Goal: Task Accomplishment & Management: Manage account settings

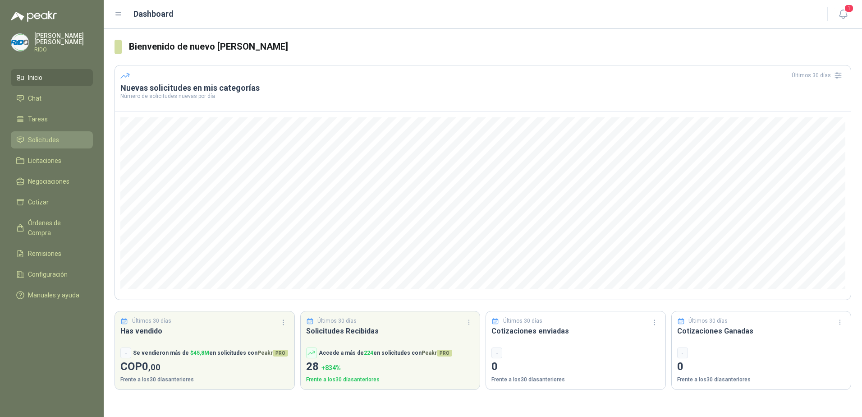
click at [43, 137] on span "Solicitudes" at bounding box center [43, 140] width 31 height 10
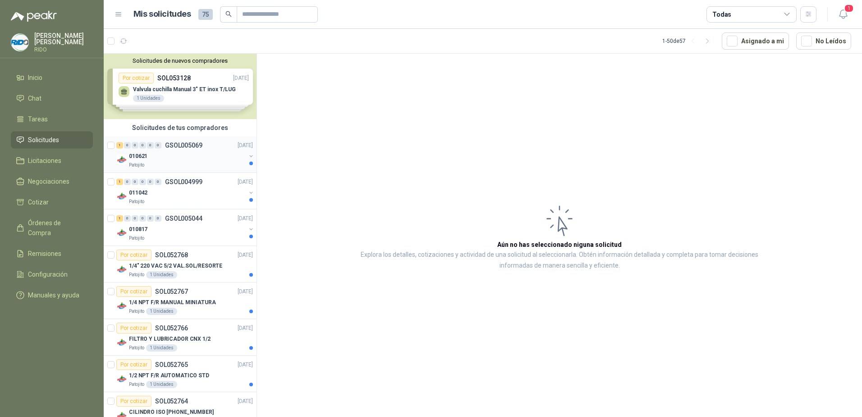
click at [134, 159] on p "010621" at bounding box center [138, 156] width 18 height 9
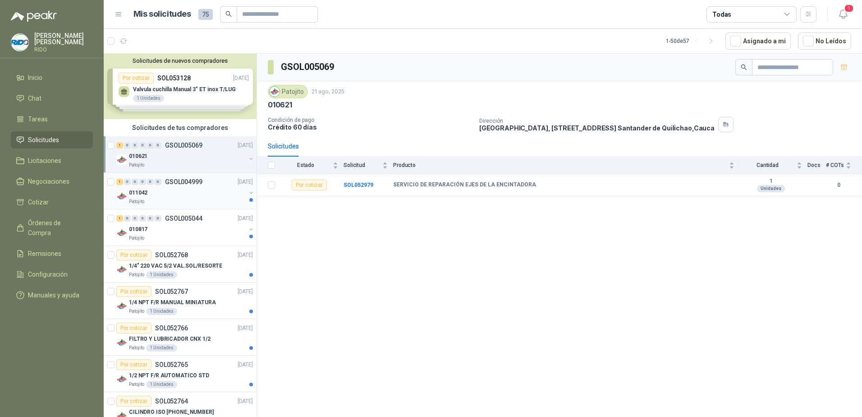
click at [138, 193] on p "011042" at bounding box center [138, 192] width 18 height 9
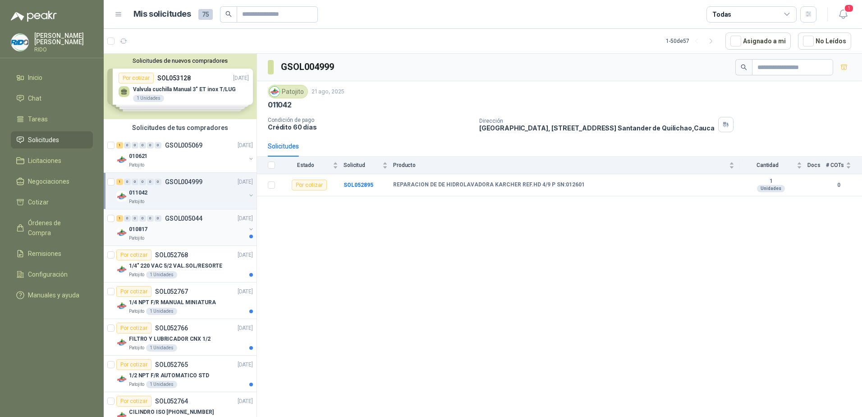
click at [140, 232] on p "010817" at bounding box center [138, 229] width 18 height 9
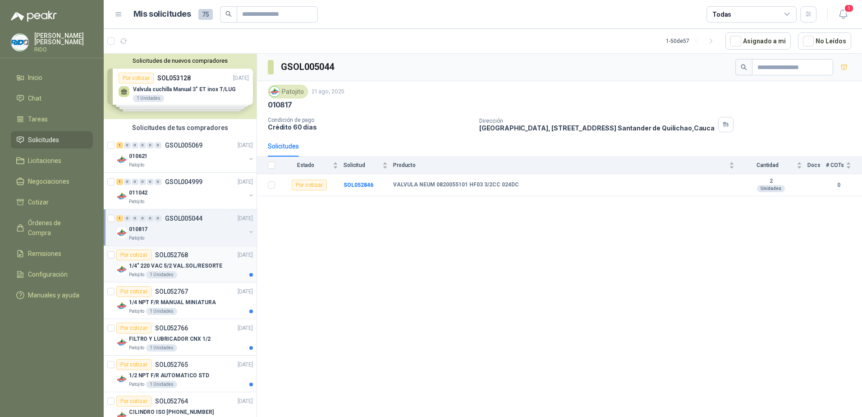
click at [138, 264] on p "1/4" 220 VAC 5/2 VAL.SOL/RESORTE" at bounding box center [175, 265] width 93 height 9
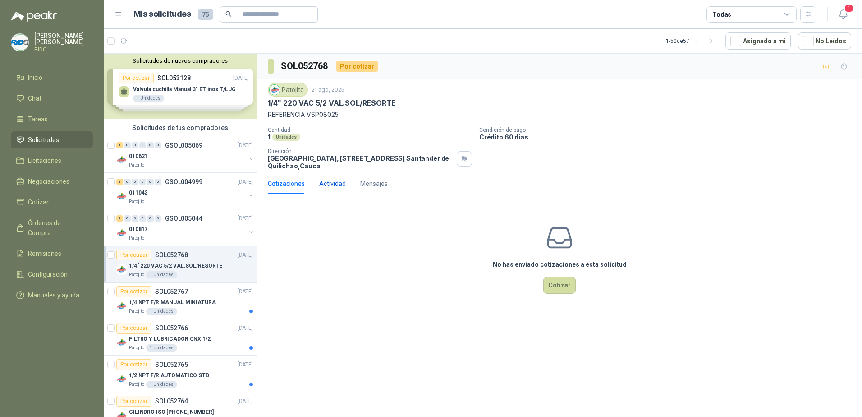
click at [330, 183] on div "Actividad" at bounding box center [332, 184] width 27 height 10
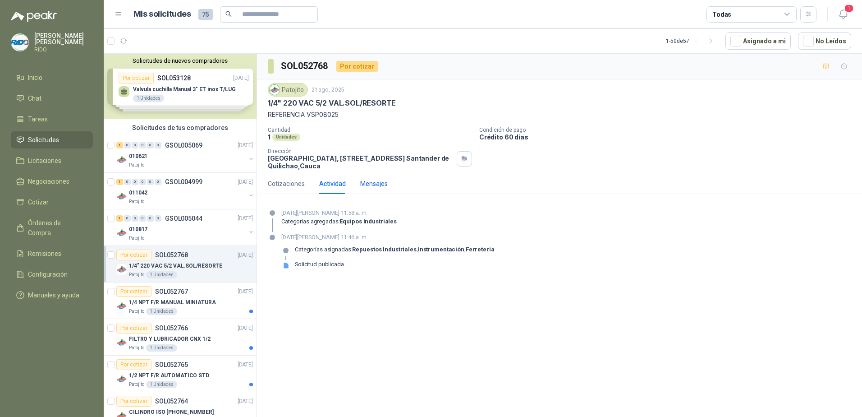
click at [379, 180] on div "Mensajes" at bounding box center [373, 184] width 27 height 10
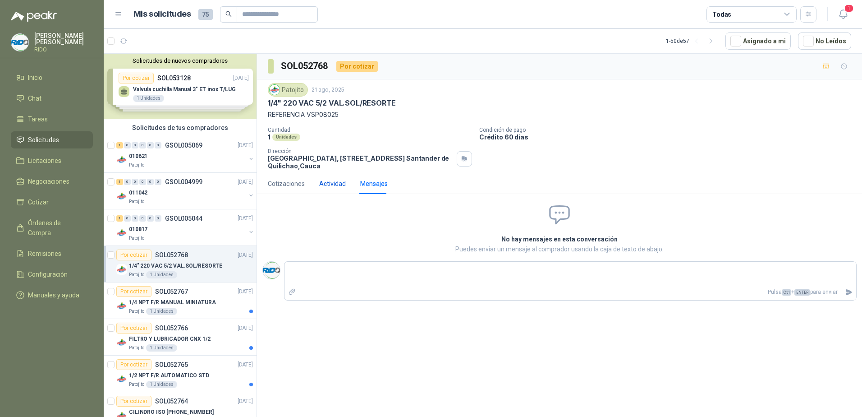
click at [326, 183] on div "Actividad" at bounding box center [332, 184] width 27 height 10
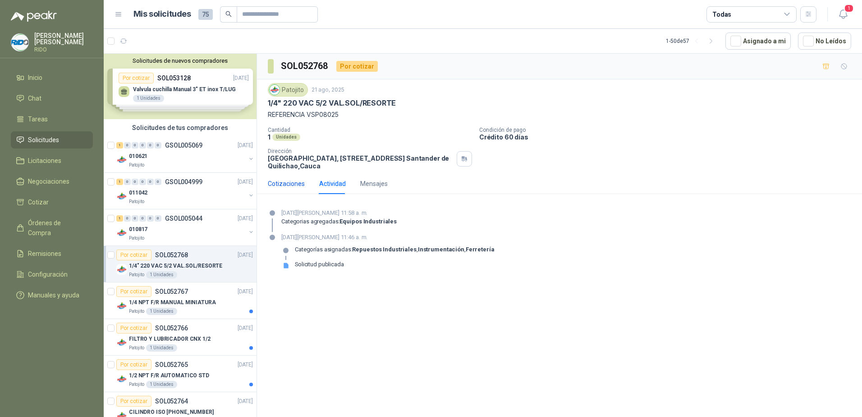
click at [291, 184] on div "Cotizaciones" at bounding box center [286, 184] width 37 height 10
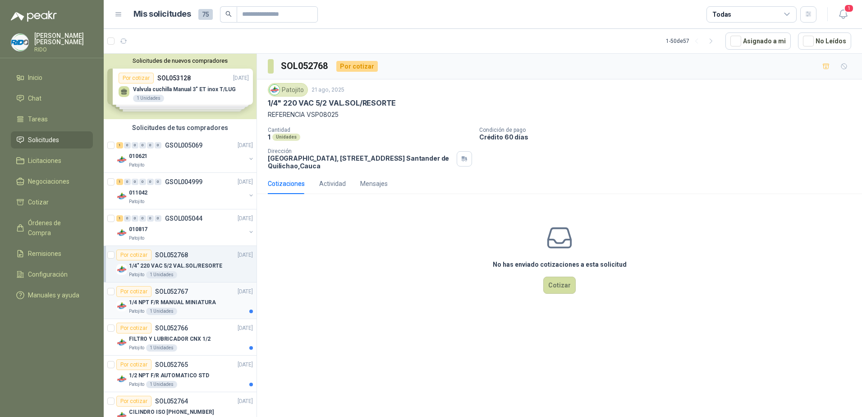
click at [200, 300] on p "1/4 NPT F/R MANUAL MINIATURA" at bounding box center [172, 302] width 87 height 9
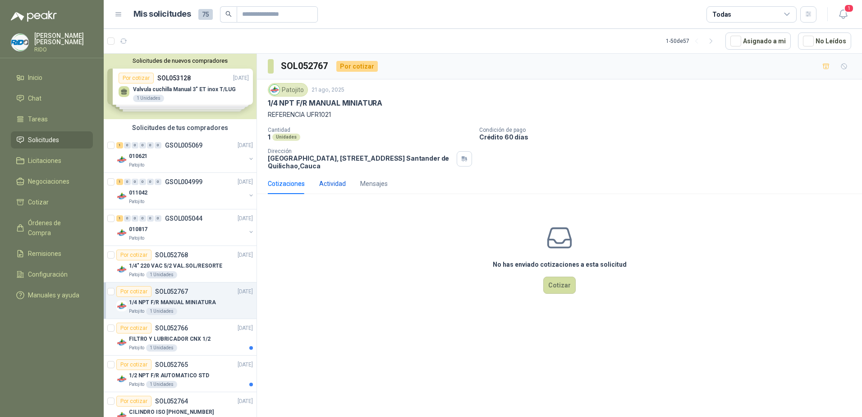
click at [330, 184] on div "Actividad" at bounding box center [332, 184] width 27 height 10
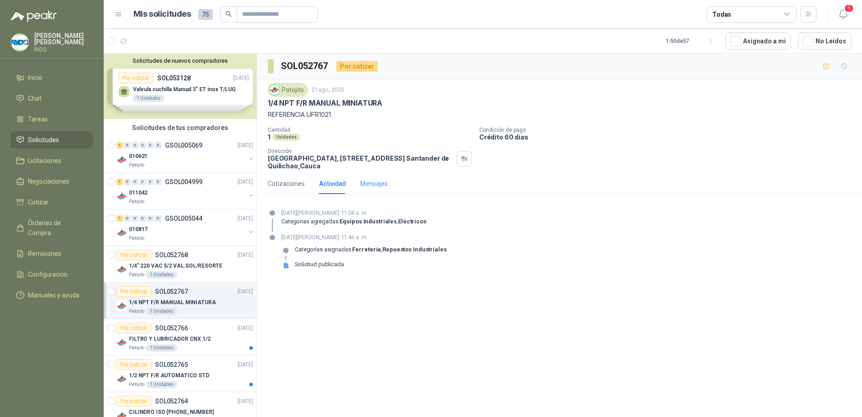
click at [381, 189] on div "Mensajes" at bounding box center [373, 183] width 27 height 21
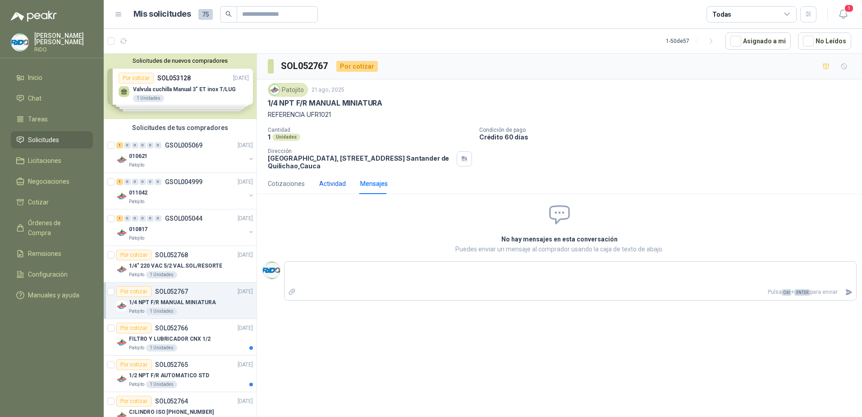
click at [335, 184] on div "Actividad" at bounding box center [332, 184] width 27 height 10
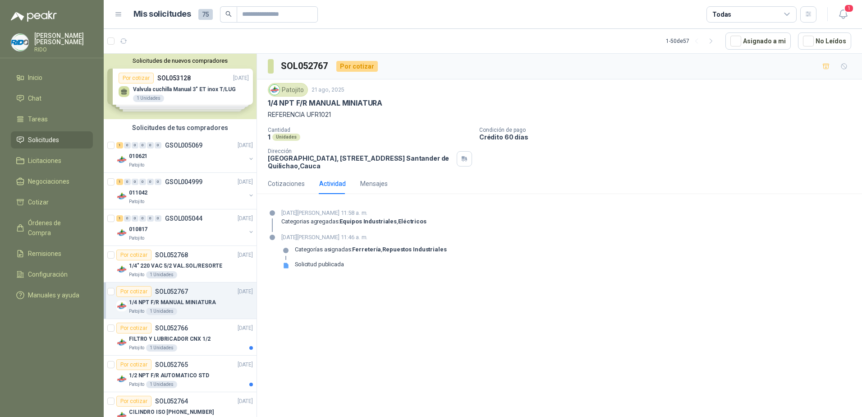
click at [311, 102] on p "1/4 NPT F/R MANUAL MINIATURA" at bounding box center [325, 102] width 114 height 9
click at [284, 183] on div "Cotizaciones" at bounding box center [286, 184] width 37 height 10
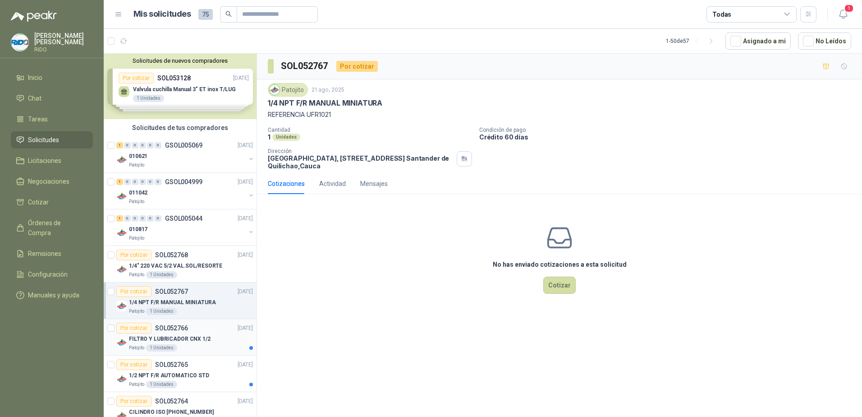
click at [182, 326] on p "SOL052766" at bounding box center [171, 328] width 33 height 6
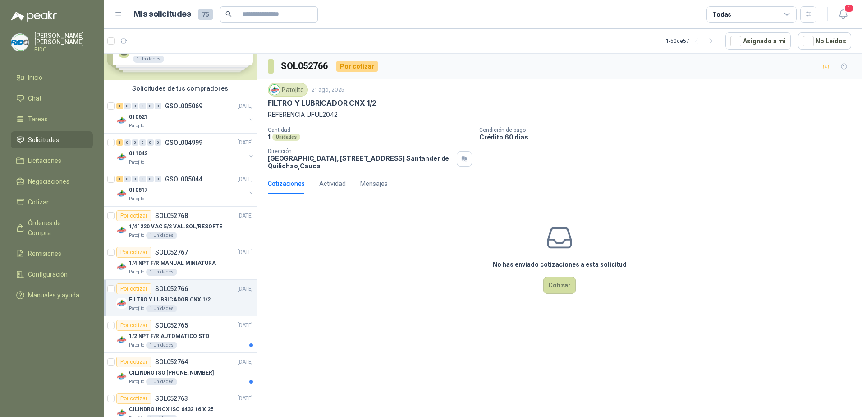
scroll to position [135, 0]
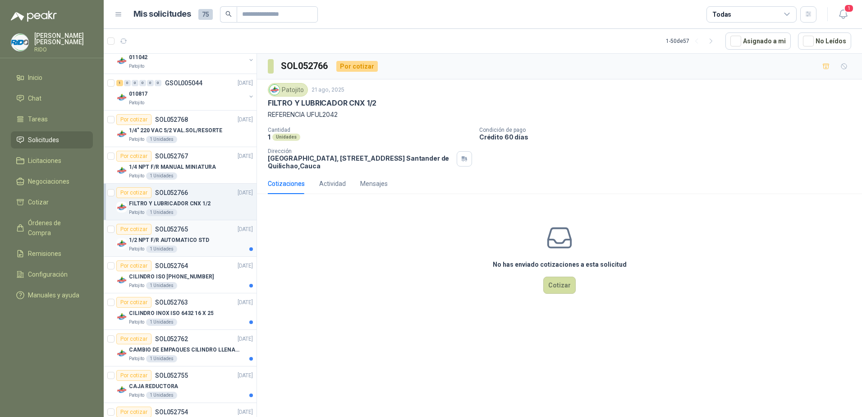
click at [179, 231] on p "SOL052765" at bounding box center [171, 229] width 33 height 6
click at [291, 183] on div "Cotizaciones" at bounding box center [286, 184] width 37 height 10
click at [155, 272] on p "CILINDRO ISO [PHONE_NUMBER]" at bounding box center [171, 276] width 85 height 9
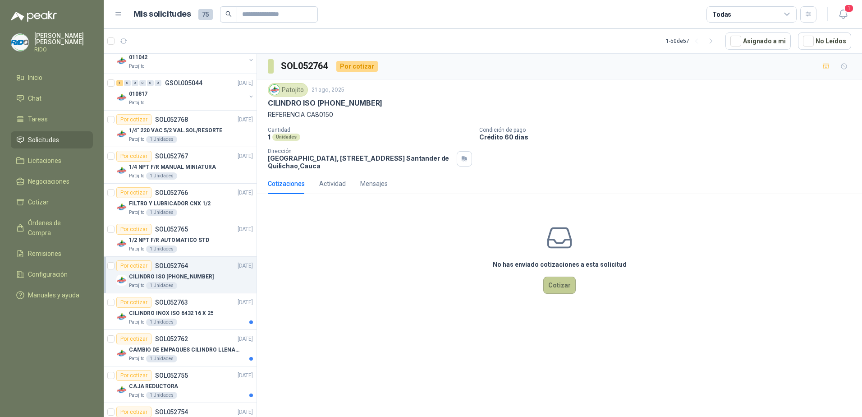
click at [560, 289] on button "Cotizar" at bounding box center [559, 284] width 32 height 17
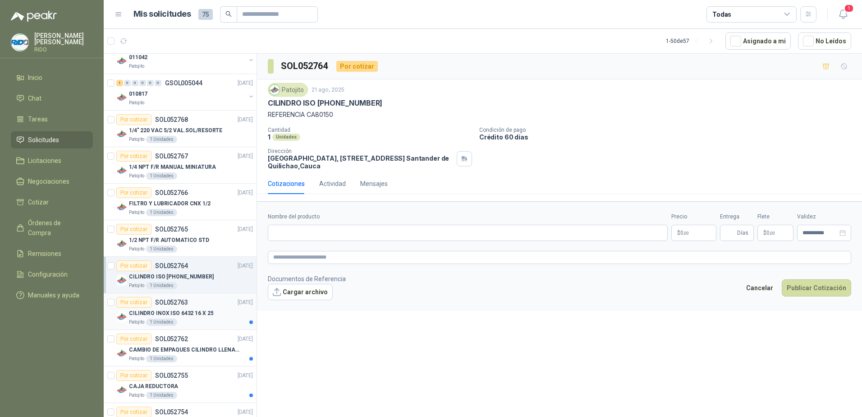
click at [170, 307] on div "Por cotizar SOL052763" at bounding box center [152, 302] width 72 height 11
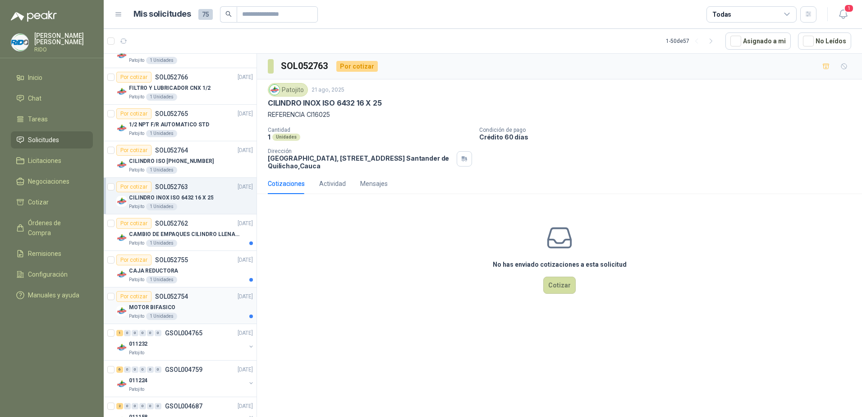
scroll to position [270, 0]
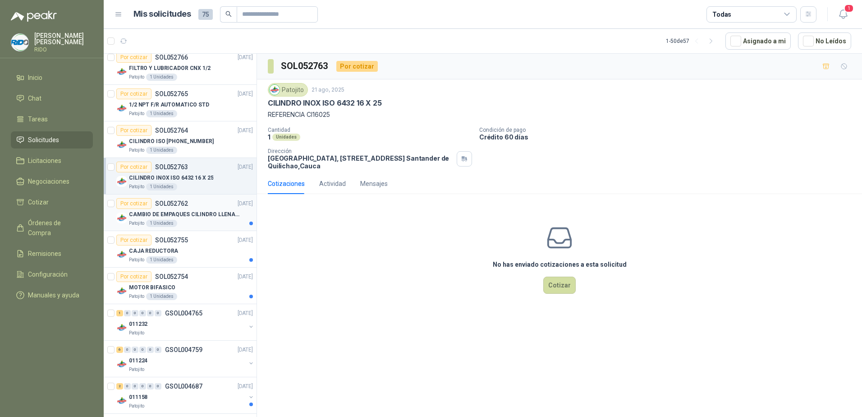
click at [182, 210] on p "CAMBIO DE EMPAQUES CILINDRO LLENADORA MANUALNUAL" at bounding box center [185, 214] width 112 height 9
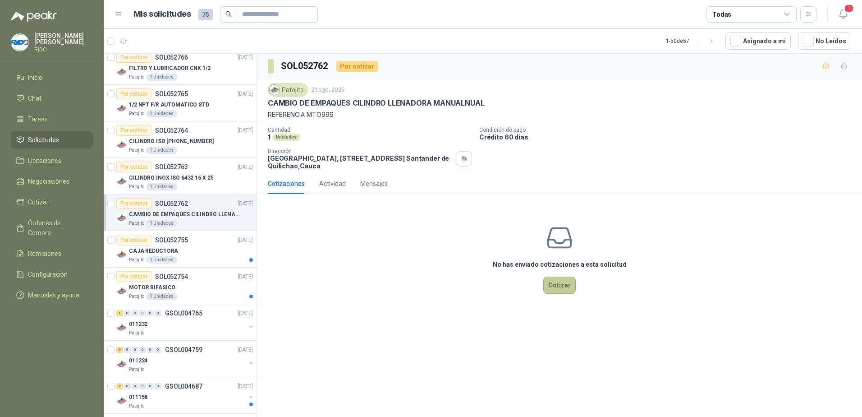
click at [559, 292] on button "Cotizar" at bounding box center [559, 284] width 32 height 17
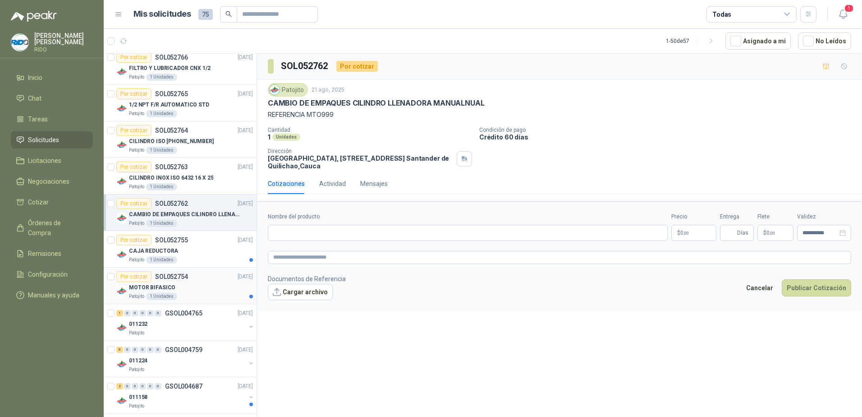
click at [160, 279] on p "SOL052754" at bounding box center [171, 276] width 33 height 6
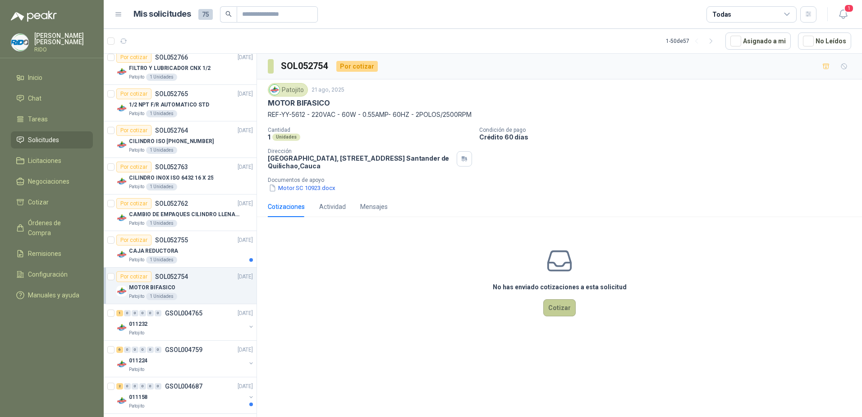
click at [554, 308] on button "Cotizar" at bounding box center [559, 307] width 32 height 17
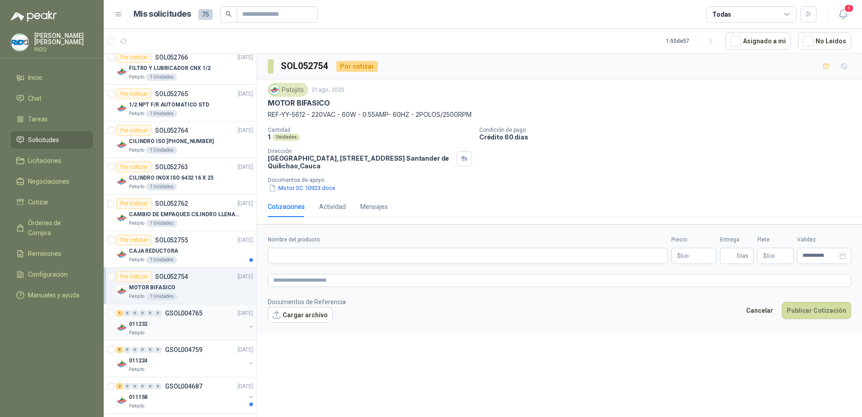
click at [189, 314] on p "GSOL004765" at bounding box center [183, 313] width 37 height 6
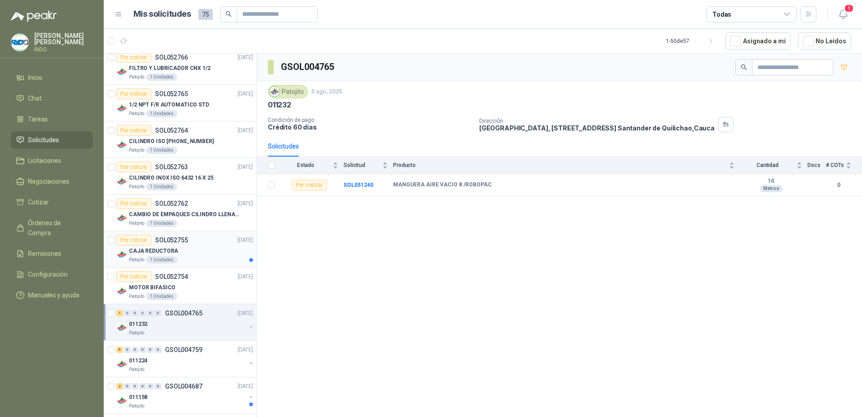
scroll to position [451, 0]
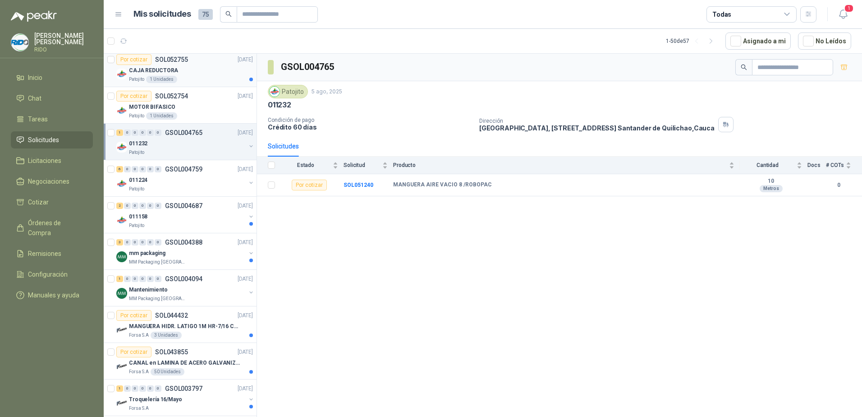
click at [200, 69] on div "CAJA REDUCTORA" at bounding box center [191, 70] width 124 height 11
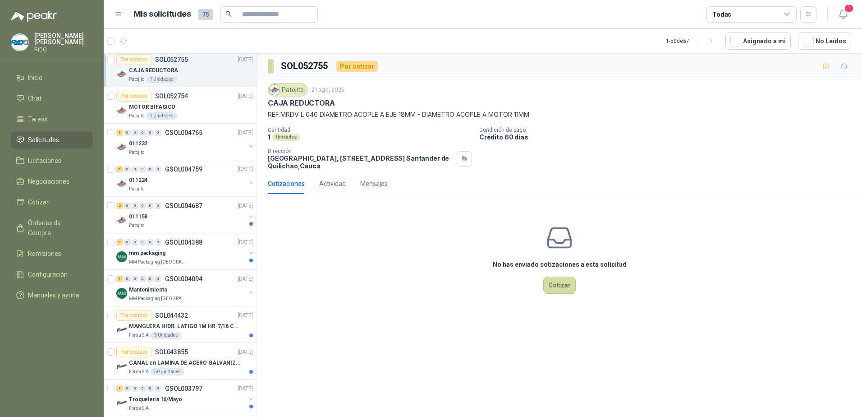
click at [203, 69] on div "CAJA REDUCTORA" at bounding box center [191, 70] width 124 height 11
click at [192, 214] on div "011158" at bounding box center [187, 216] width 117 height 11
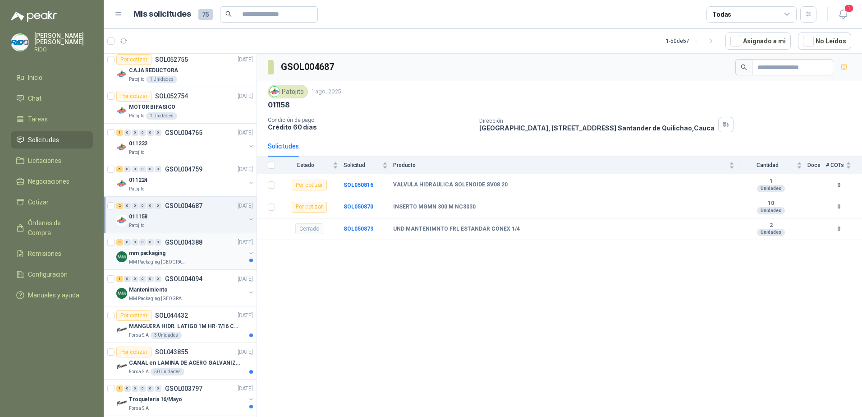
click at [193, 244] on p "GSOL004388" at bounding box center [183, 242] width 37 height 6
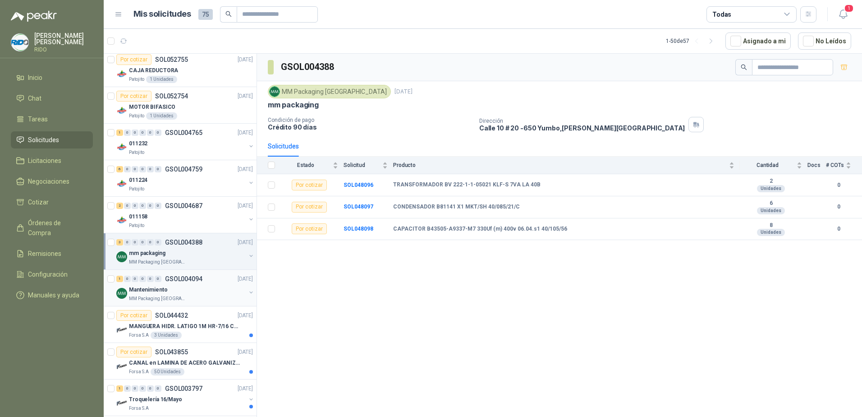
click at [194, 289] on div "Mantenimiento" at bounding box center [187, 289] width 117 height 11
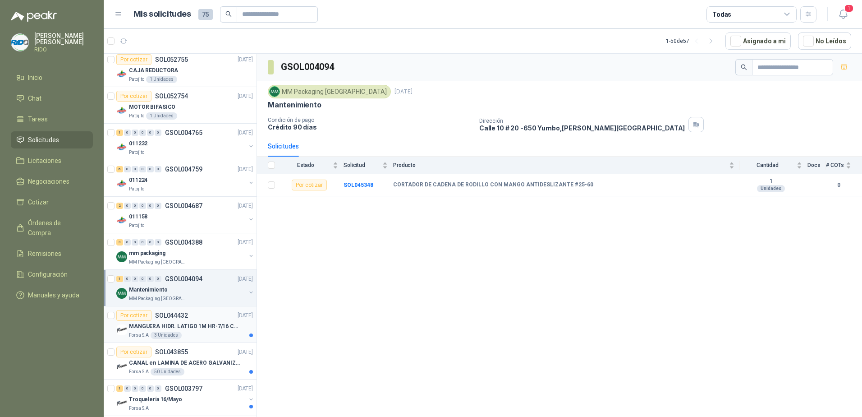
click at [196, 315] on div "Por cotizar SOL044432 [DATE]" at bounding box center [184, 315] width 137 height 11
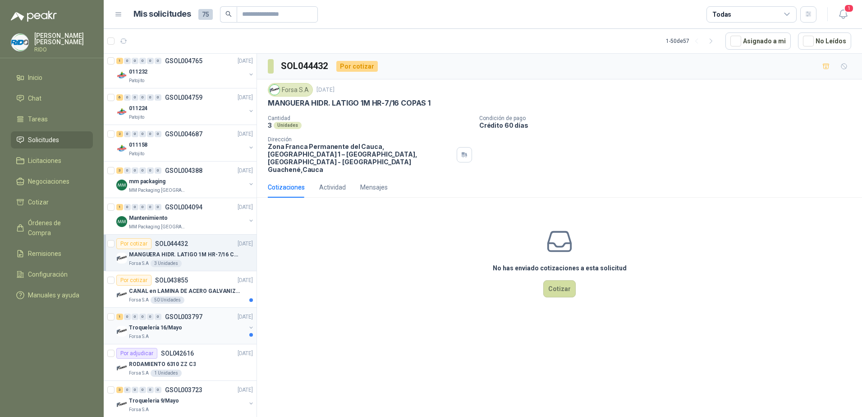
scroll to position [586, 0]
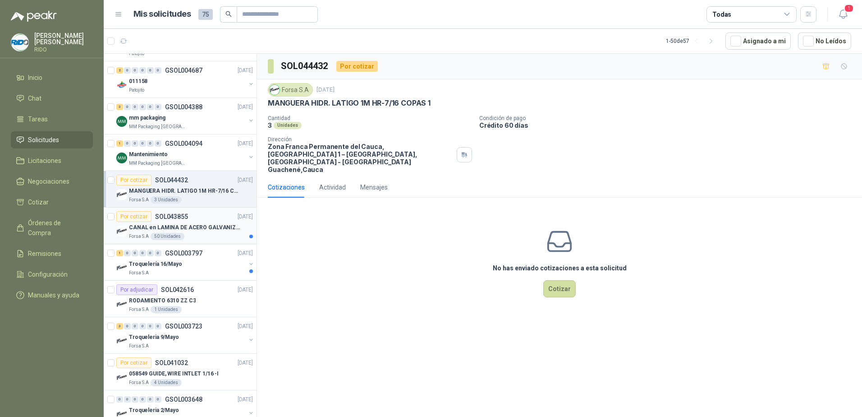
click at [197, 222] on div "CANAL en LAMINA DE ACERO GALVANIZADO CALI. 18 1220 X 2240" at bounding box center [191, 227] width 124 height 11
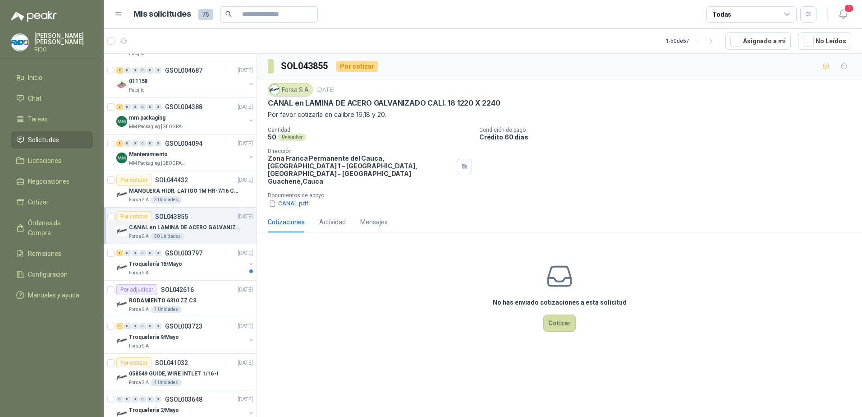
click at [197, 228] on p "CANAL en LAMINA DE ACERO GALVANIZADO CALI. 18 1220 X 2240" at bounding box center [185, 227] width 112 height 9
click at [197, 254] on p "GSOL003797" at bounding box center [183, 253] width 37 height 6
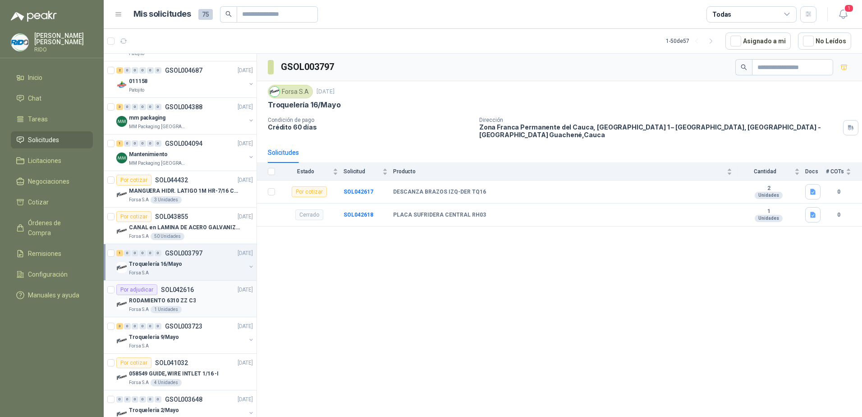
click at [195, 290] on div "Por adjudicar SOL042616 [DATE]" at bounding box center [184, 289] width 137 height 11
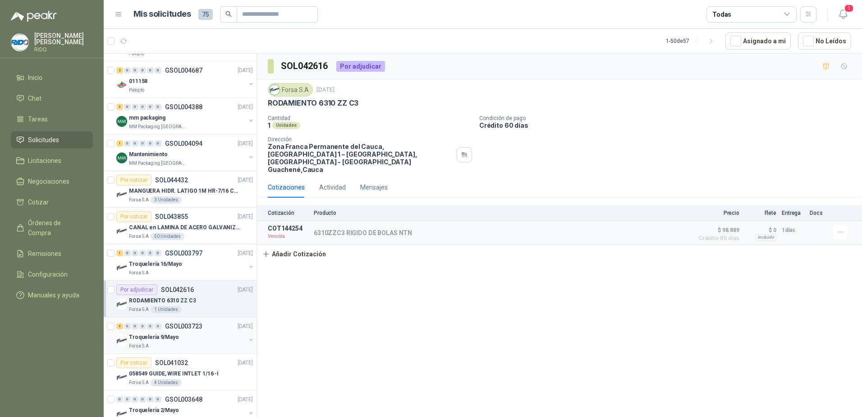
click at [210, 325] on div "3 0 0 0 0 0 GSOL003723 [DATE]" at bounding box center [185, 325] width 138 height 11
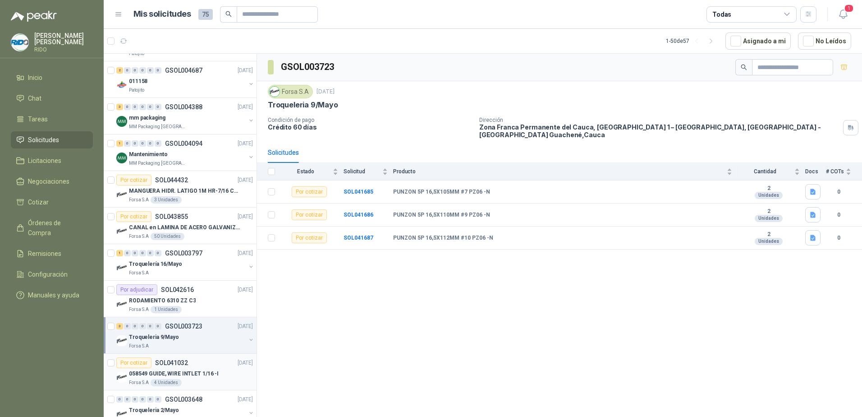
click at [197, 369] on p "058549 GUIDE, WIRE INTLET 1/16 -I" at bounding box center [174, 373] width 90 height 9
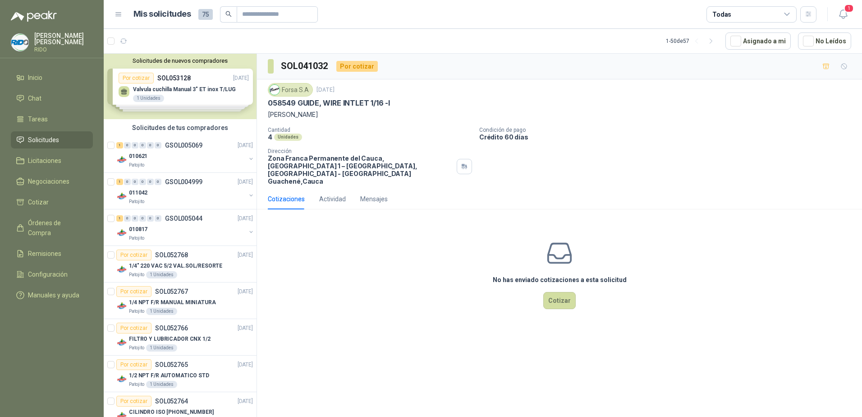
click at [174, 88] on div "Solicitudes de nuevos compradores Por cotizar SOL053128 [DATE] Valvula cuchilla…" at bounding box center [180, 86] width 153 height 65
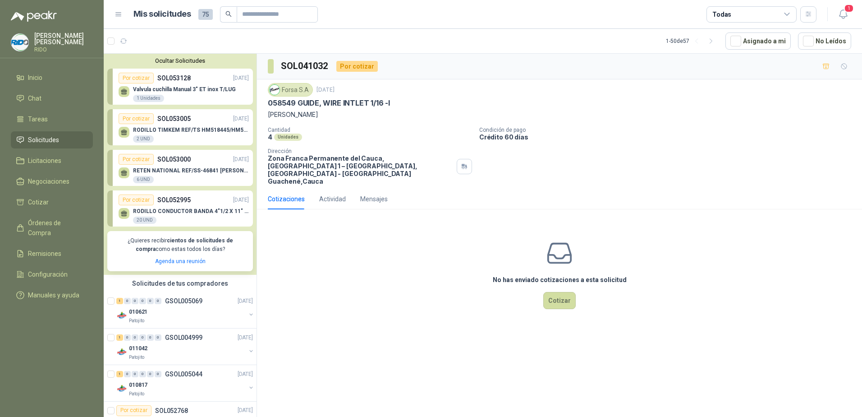
click at [194, 82] on div "Por cotizar SOL053128 [DATE]" at bounding box center [184, 78] width 130 height 11
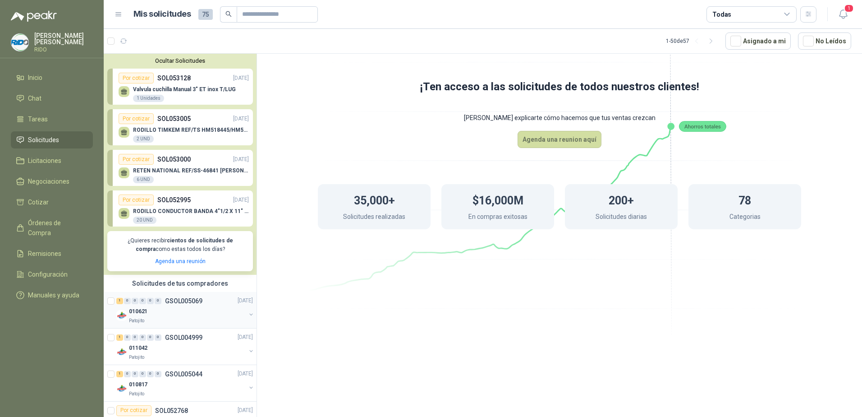
click at [175, 300] on p "GSOL005069" at bounding box center [183, 301] width 37 height 6
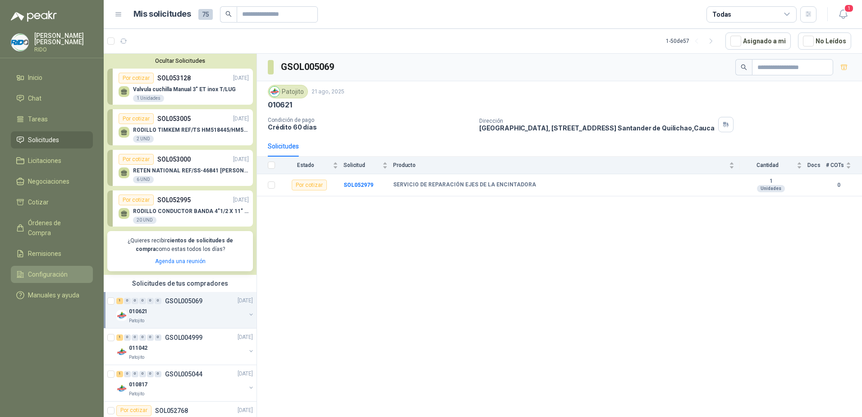
click at [60, 269] on span "Configuración" at bounding box center [48, 274] width 40 height 10
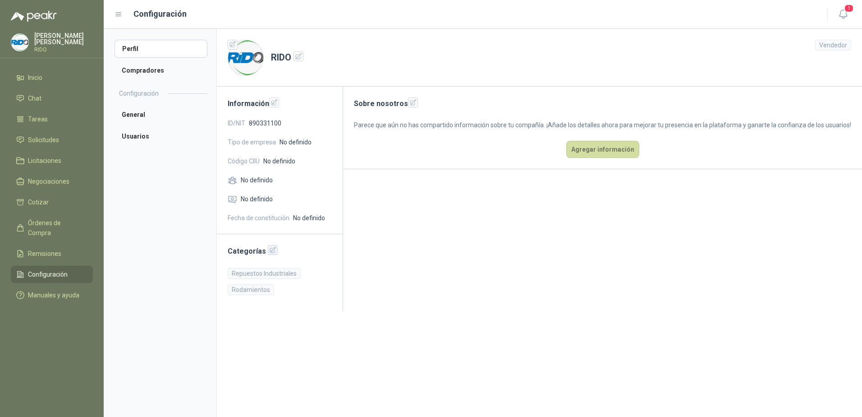
click at [269, 249] on icon "button" at bounding box center [273, 250] width 8 height 8
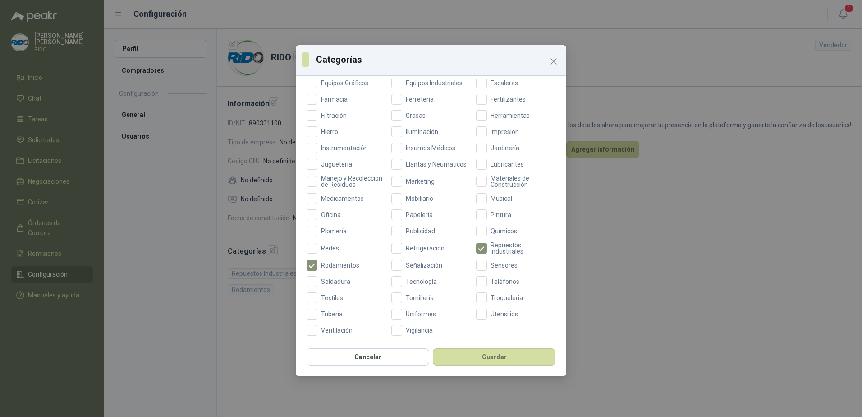
scroll to position [253, 0]
click at [500, 352] on button "Guardar" at bounding box center [494, 356] width 123 height 17
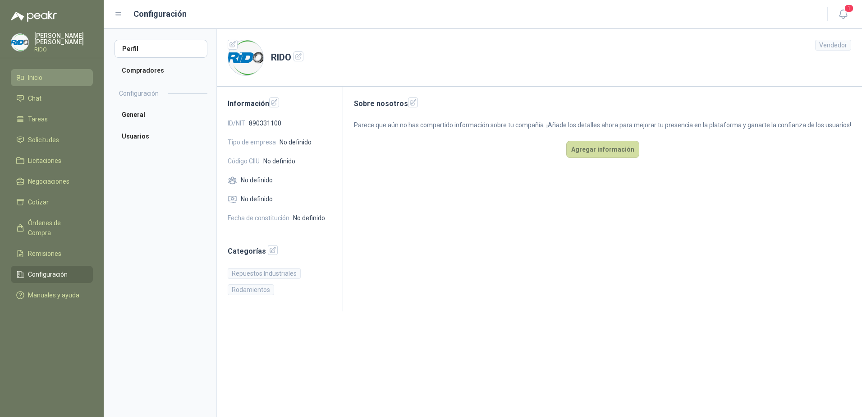
click at [48, 75] on li "Inicio" at bounding box center [51, 78] width 71 height 10
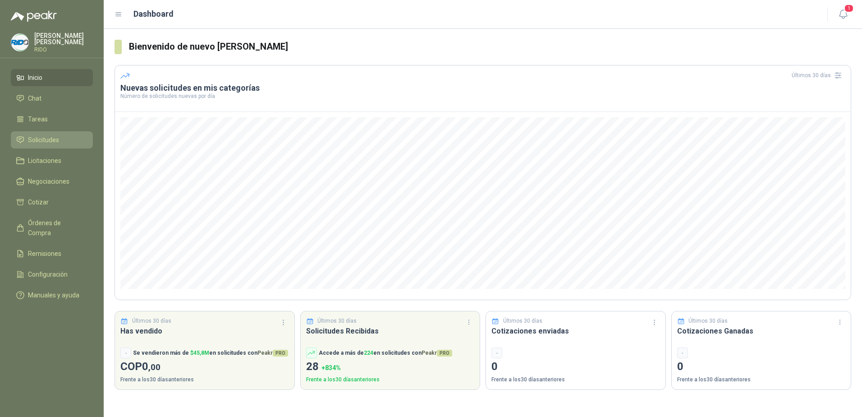
click at [71, 136] on li "Solicitudes" at bounding box center [51, 140] width 71 height 10
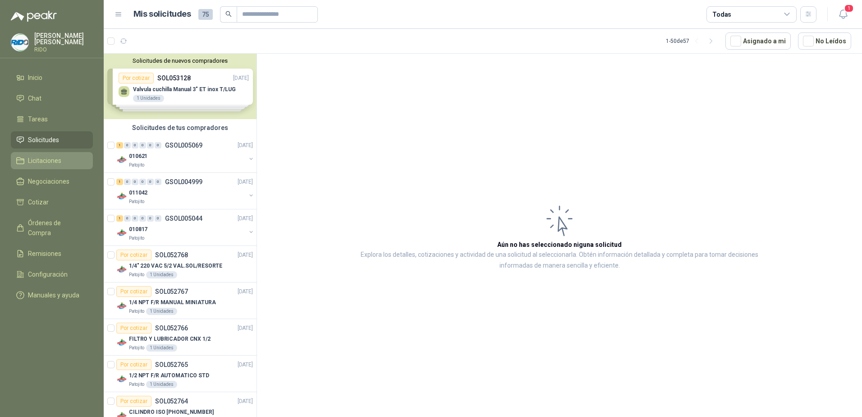
click at [55, 159] on span "Licitaciones" at bounding box center [44, 161] width 33 height 10
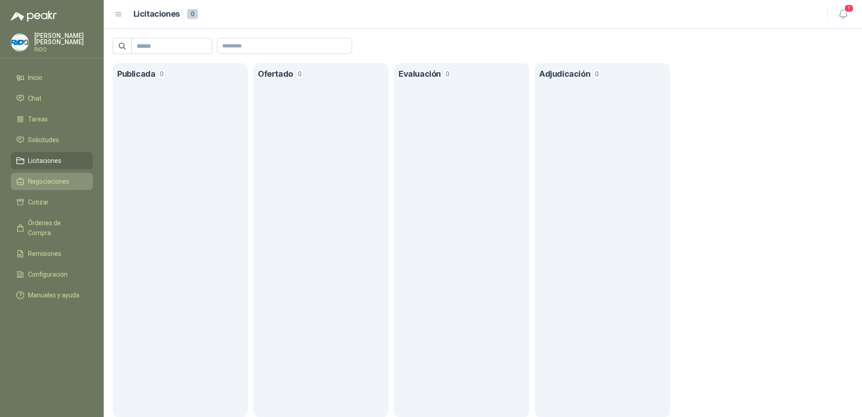
click at [58, 182] on span "Negociaciones" at bounding box center [48, 181] width 41 height 10
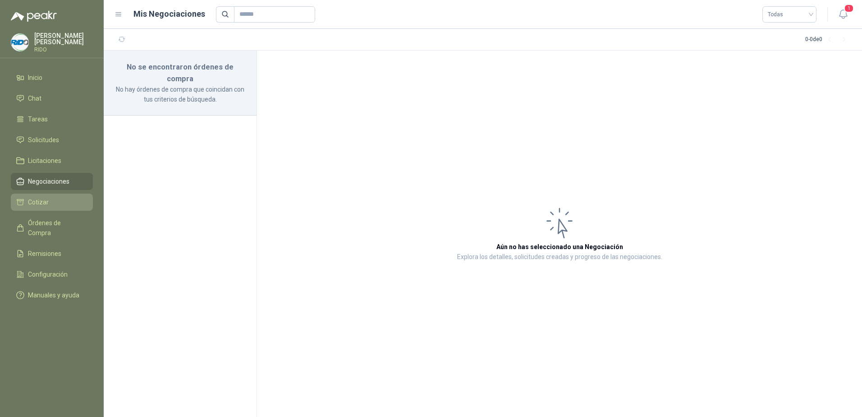
click at [68, 204] on li "Cotizar" at bounding box center [51, 202] width 71 height 10
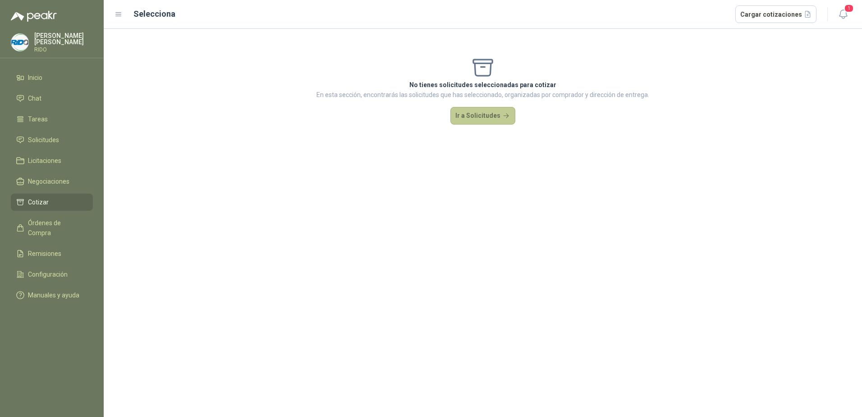
click at [480, 119] on button "Ir a Solicitudes" at bounding box center [482, 116] width 65 height 18
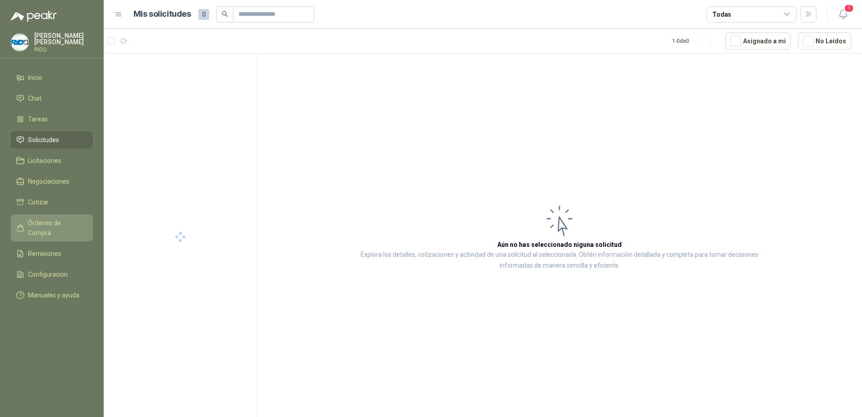
click at [59, 220] on span "Órdenes de Compra" at bounding box center [56, 228] width 56 height 20
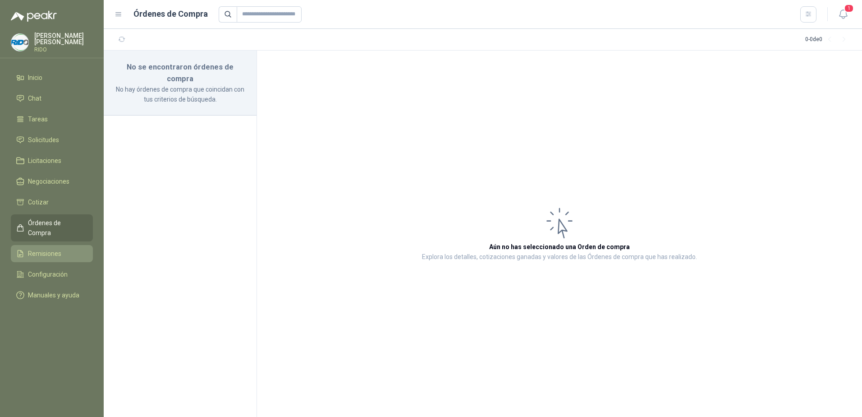
click at [50, 245] on link "Remisiones" at bounding box center [52, 253] width 82 height 17
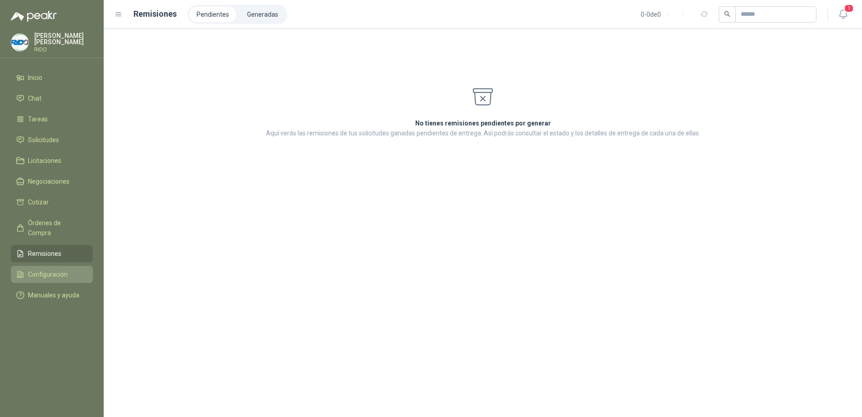
click at [55, 269] on span "Configuración" at bounding box center [48, 274] width 40 height 10
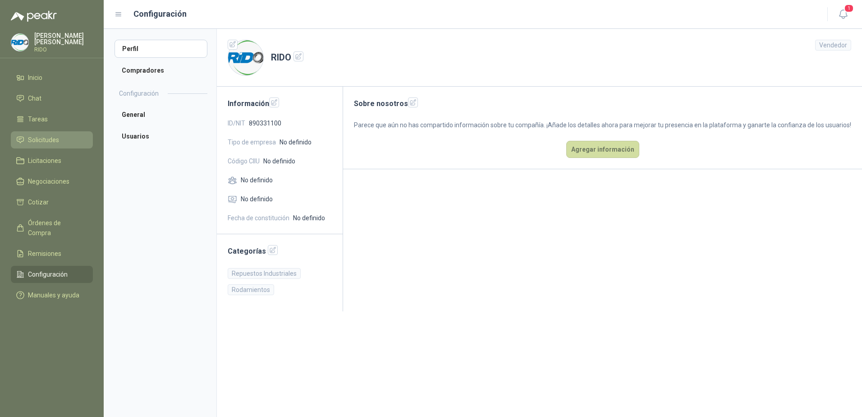
click at [68, 137] on li "Solicitudes" at bounding box center [51, 140] width 71 height 10
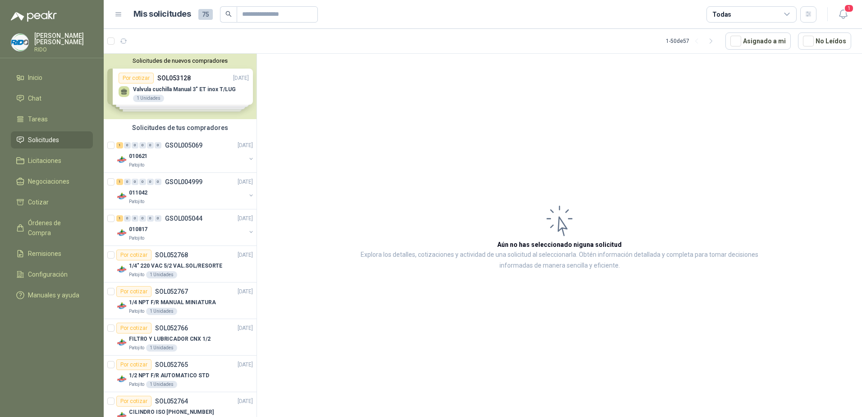
click at [41, 38] on p "[PERSON_NAME]" at bounding box center [63, 38] width 59 height 13
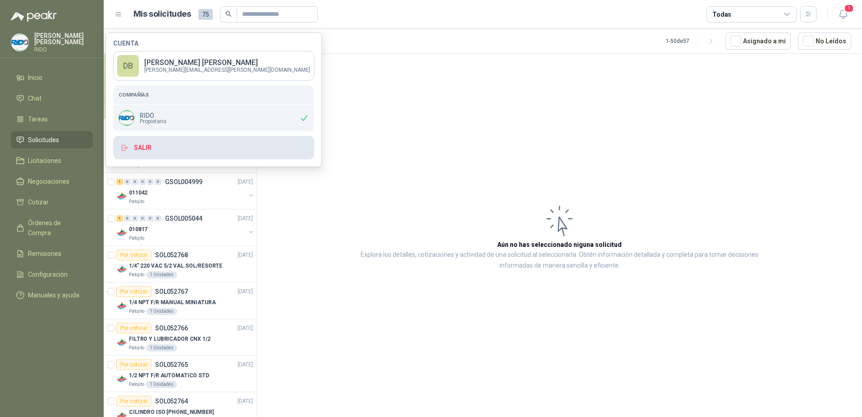
click at [168, 145] on button "Salir" at bounding box center [213, 147] width 201 height 23
